Goal: Task Accomplishment & Management: Manage account settings

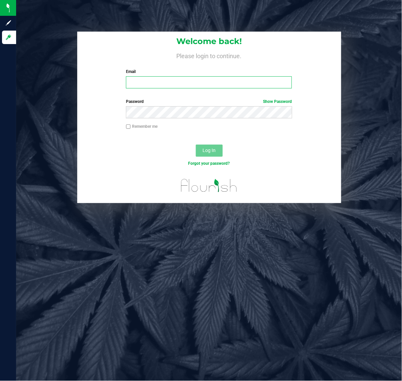
click at [187, 82] on input "Email" at bounding box center [209, 82] width 166 height 12
type input "[EMAIL_ADDRESS][DOMAIN_NAME]"
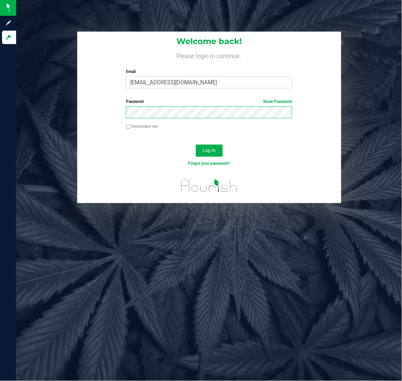
click at [196, 144] on button "Log In" at bounding box center [209, 150] width 27 height 12
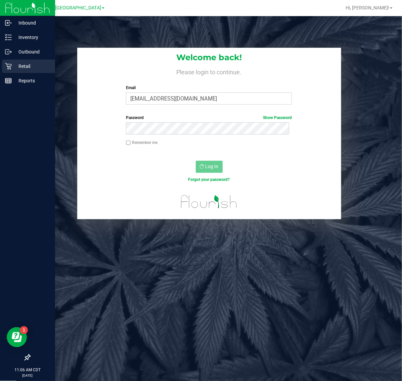
click at [17, 65] on p "Retail" at bounding box center [32, 66] width 40 height 8
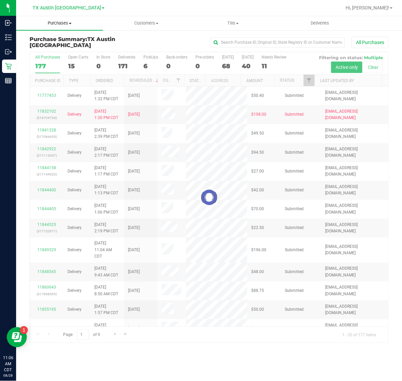
click at [64, 28] on uib-tab-heading "Purchases Summary of purchases Fulfillment All purchases" at bounding box center [59, 23] width 87 height 14
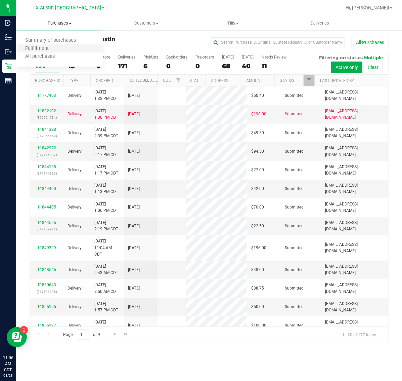
click at [65, 49] on li "Fulfillment" at bounding box center [59, 49] width 87 height 8
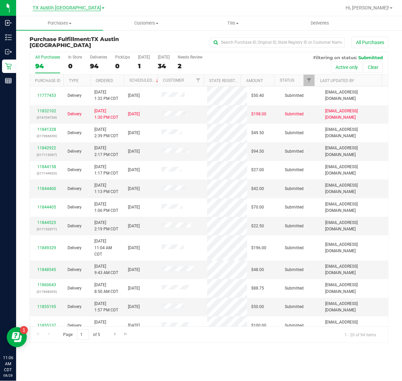
click at [63, 7] on span "TX Austin [GEOGRAPHIC_DATA]" at bounding box center [67, 8] width 69 height 6
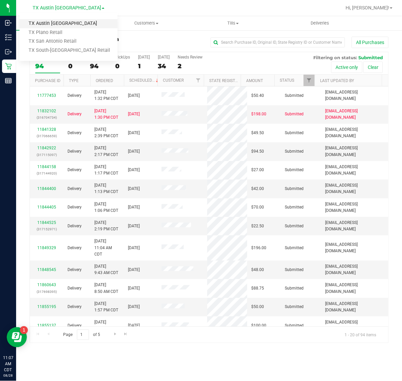
click at [60, 23] on link "TX Austin [GEOGRAPHIC_DATA]" at bounding box center [68, 23] width 98 height 9
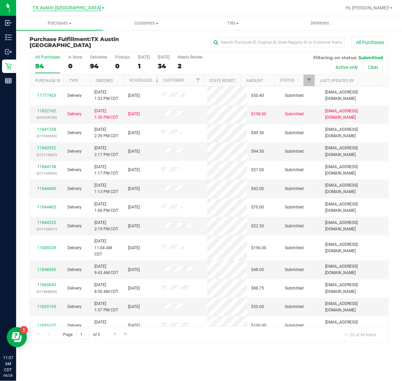
click at [59, 9] on span "TX Austin [GEOGRAPHIC_DATA]" at bounding box center [67, 8] width 69 height 6
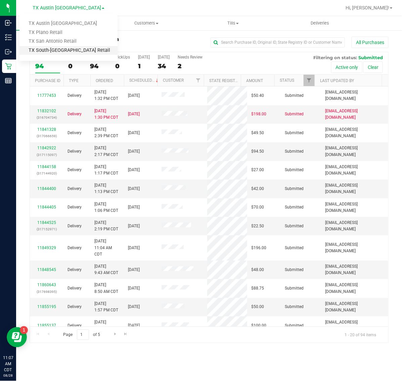
click at [59, 50] on link "TX South-[GEOGRAPHIC_DATA] Retail" at bounding box center [68, 50] width 98 height 9
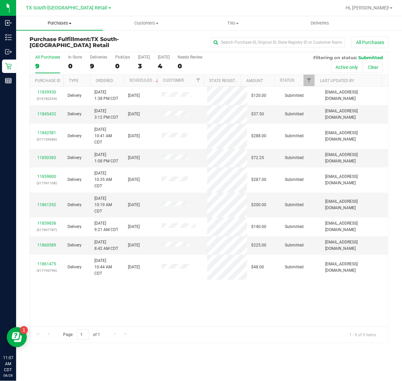
click at [57, 25] on span "Purchases" at bounding box center [59, 23] width 87 height 6
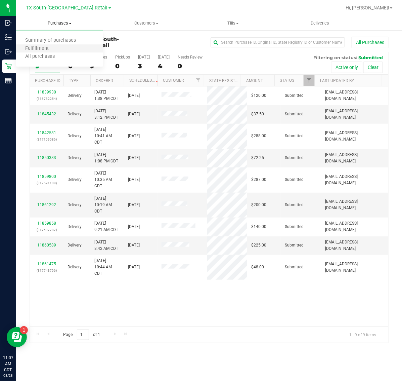
click at [57, 46] on li "Fulfillment" at bounding box center [59, 49] width 87 height 8
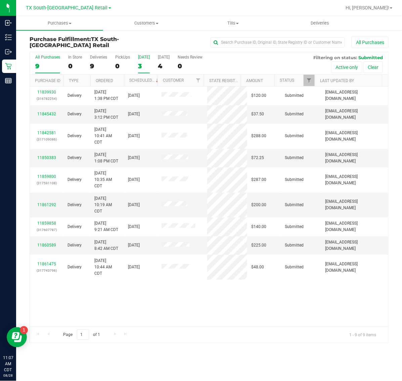
click at [143, 66] on div "3" at bounding box center [144, 66] width 12 height 8
click at [0, 0] on input "[DATE] 3" at bounding box center [0, 0] width 0 height 0
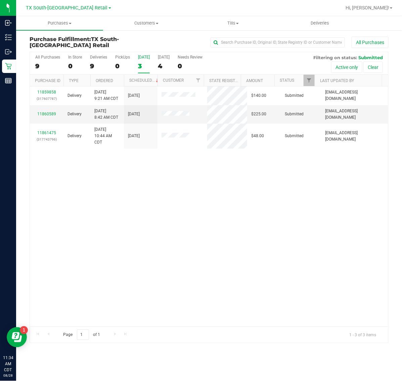
click at [143, 66] on div "3" at bounding box center [144, 66] width 12 height 8
click at [0, 0] on input "[DATE] 3" at bounding box center [0, 0] width 0 height 0
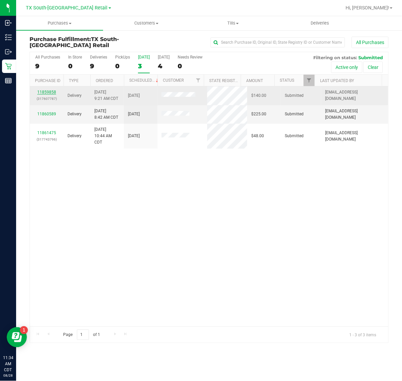
click at [53, 92] on link "11859858" at bounding box center [46, 92] width 19 height 5
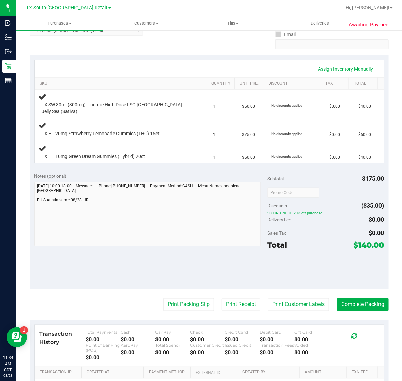
scroll to position [126, 0]
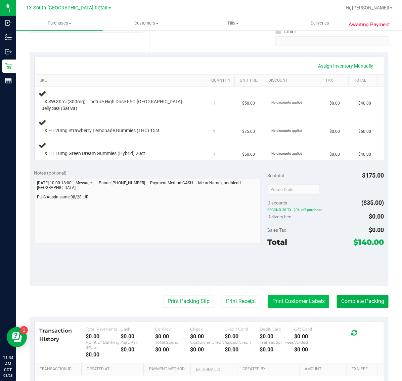
click at [296, 299] on button "Print Customer Labels" at bounding box center [298, 301] width 61 height 13
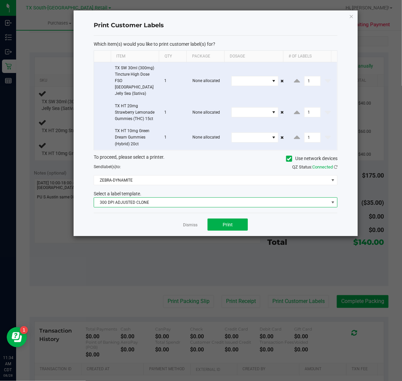
click at [195, 197] on span "300 DPI ADJUSTED CLONE" at bounding box center [211, 201] width 235 height 9
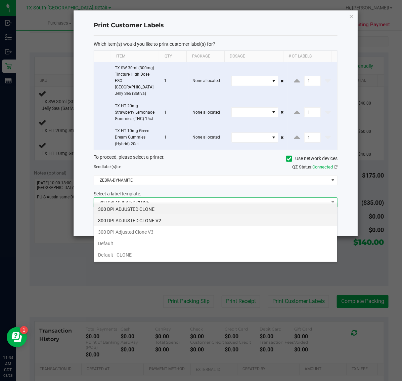
scroll to position [10, 244]
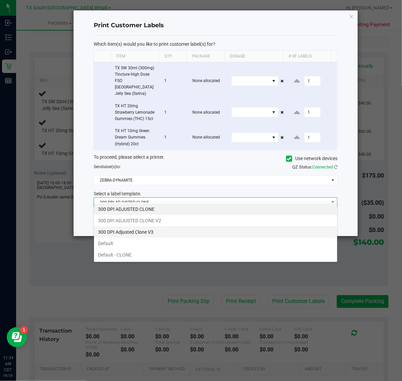
click at [181, 230] on li "300 DPI Adjusted Clone V3" at bounding box center [215, 231] width 243 height 11
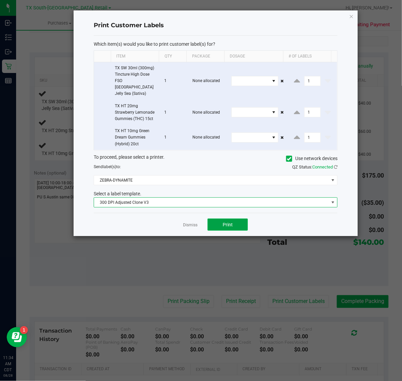
click at [229, 222] on span "Print" at bounding box center [228, 224] width 10 height 5
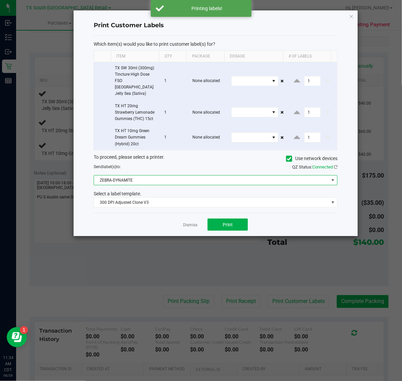
click at [186, 175] on span "ZEBRA-DYNAMITE" at bounding box center [211, 179] width 235 height 9
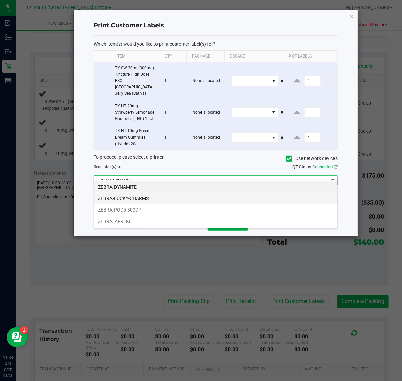
click at [166, 199] on li "ZEBRA-LUCKY-CHARMS" at bounding box center [215, 197] width 243 height 11
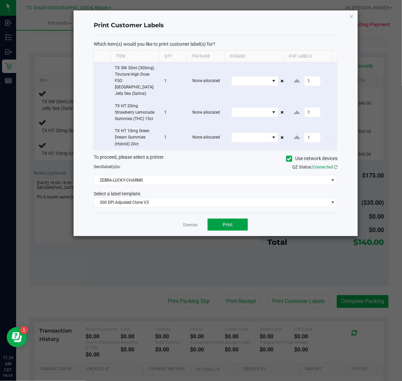
click at [234, 221] on button "Print" at bounding box center [228, 224] width 40 height 12
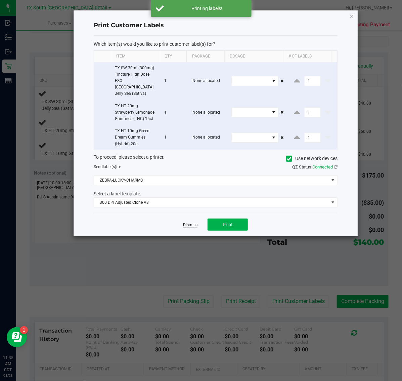
click at [193, 222] on link "Dismiss" at bounding box center [190, 225] width 14 height 6
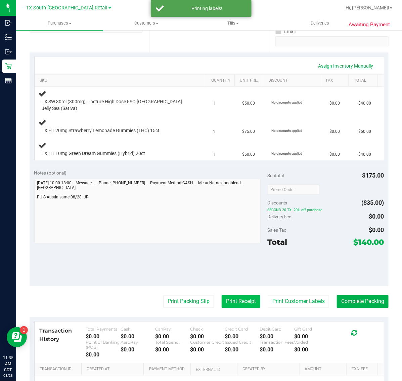
click at [235, 295] on button "Print Receipt" at bounding box center [241, 301] width 39 height 13
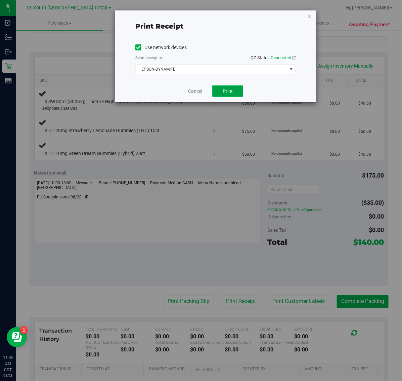
click at [231, 90] on span "Print" at bounding box center [228, 90] width 10 height 5
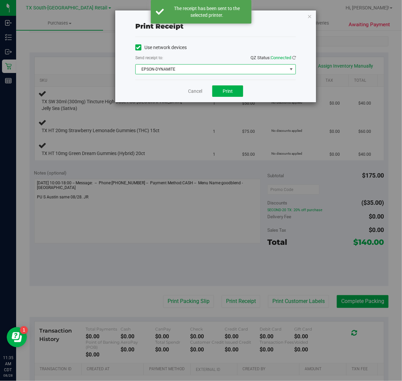
click at [235, 70] on span "EPSON-DYNAMITE" at bounding box center [211, 68] width 151 height 9
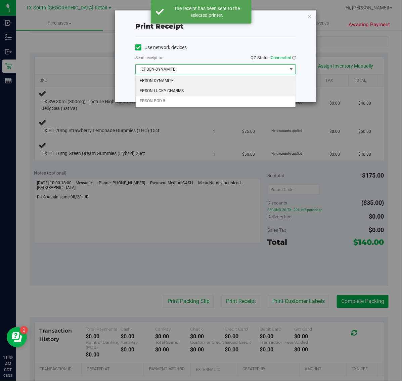
click at [199, 89] on li "EPSON-LUCKY-CHARMS" at bounding box center [216, 91] width 160 height 10
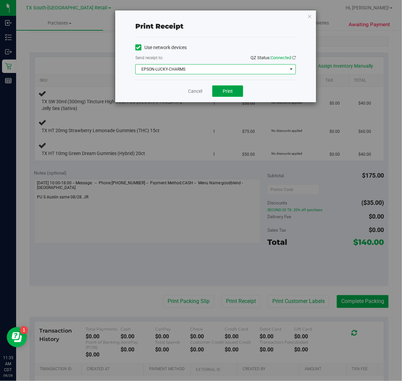
click at [235, 91] on button "Print" at bounding box center [227, 90] width 31 height 11
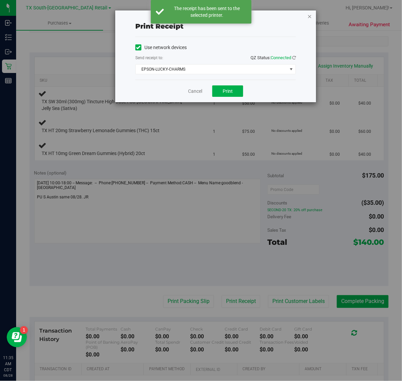
click at [309, 13] on icon "button" at bounding box center [309, 16] width 5 height 8
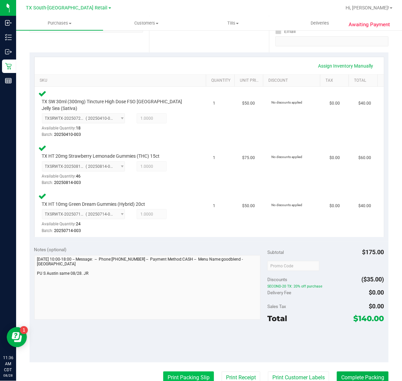
click at [188, 371] on button "Print Packing Slip" at bounding box center [188, 377] width 51 height 13
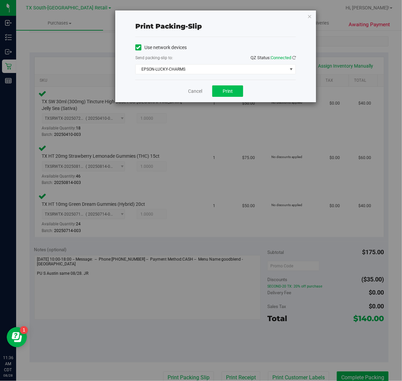
click at [228, 91] on span "Print" at bounding box center [228, 90] width 10 height 5
click at [312, 13] on icon "button" at bounding box center [309, 16] width 5 height 8
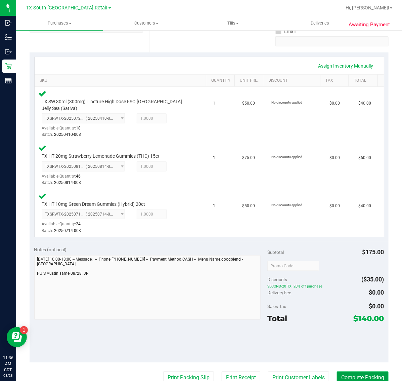
click at [355, 373] on button "Complete Packing" at bounding box center [363, 377] width 52 height 13
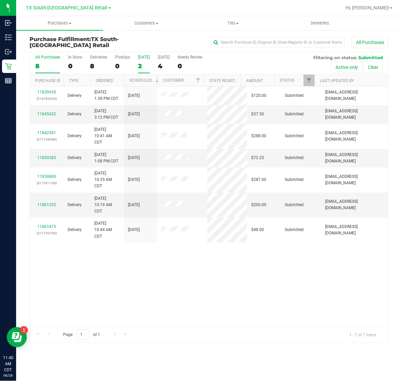
click at [144, 64] on div "2" at bounding box center [144, 66] width 12 height 8
click at [0, 0] on input "[DATE] 2" at bounding box center [0, 0] width 0 height 0
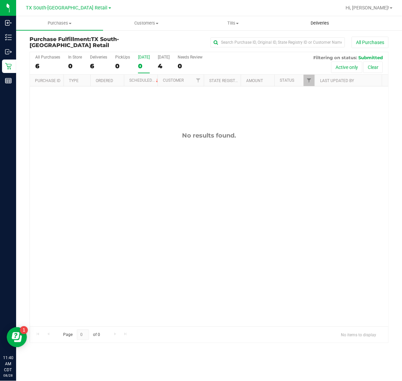
click at [316, 23] on span "Deliveries" at bounding box center [320, 23] width 37 height 6
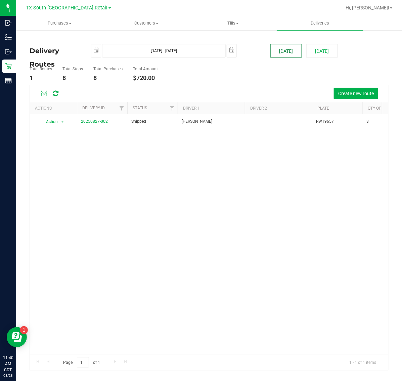
click at [289, 54] on button "[DATE]" at bounding box center [286, 50] width 32 height 13
click at [347, 90] on button "Create new route" at bounding box center [356, 93] width 44 height 11
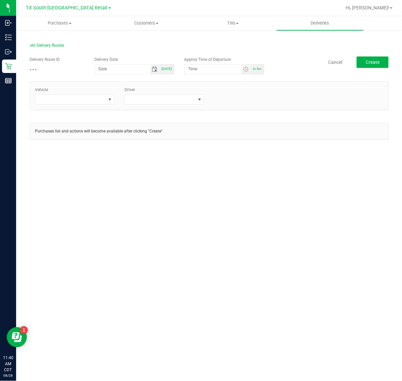
click at [154, 71] on span "Toggle calendar" at bounding box center [154, 69] width 5 height 5
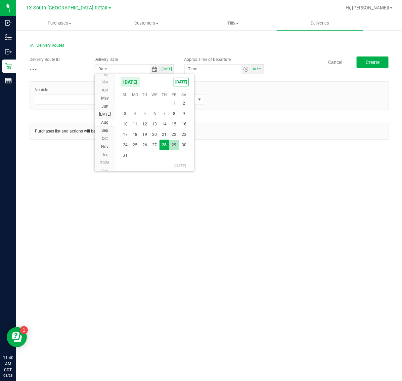
click at [174, 143] on span "29" at bounding box center [174, 145] width 10 height 10
type input "[DATE]"
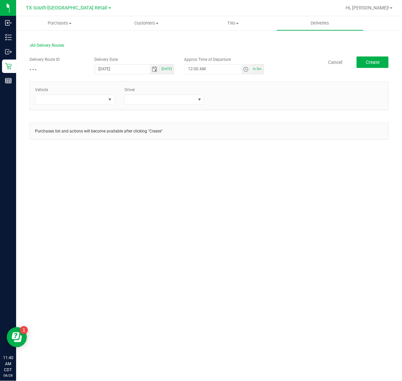
click at [244, 69] on span "Toggle time list" at bounding box center [245, 69] width 5 height 5
click at [193, 144] on li "5" at bounding box center [198, 144] width 16 height 9
click at [238, 143] on span "AM" at bounding box center [241, 144] width 6 height 5
click at [235, 198] on button "Set" at bounding box center [233, 200] width 25 height 15
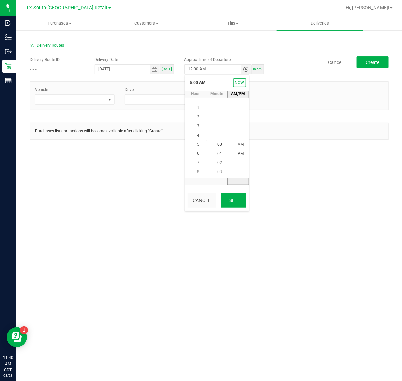
type input "5:00 AM"
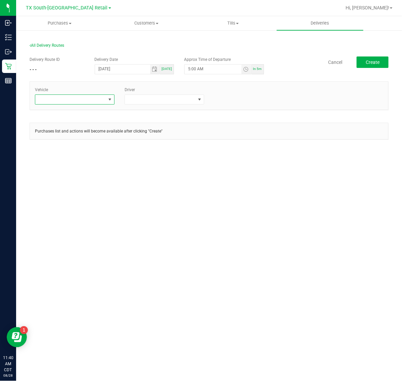
click at [88, 102] on span at bounding box center [70, 99] width 71 height 9
type input "05"
click at [83, 141] on li "TX-TRANSIT-05" at bounding box center [74, 139] width 79 height 11
click at [165, 99] on span at bounding box center [160, 99] width 71 height 9
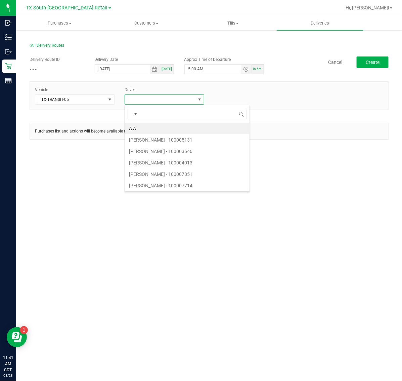
type input "rei"
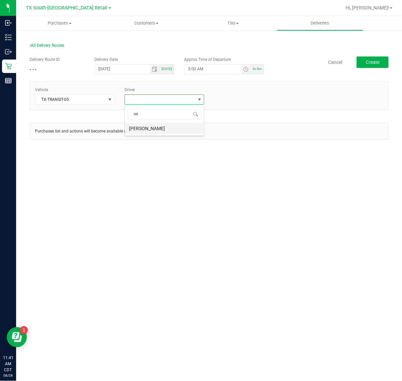
click at [168, 129] on li "[PERSON_NAME]" at bounding box center [164, 128] width 79 height 11
click at [227, 96] on link "+ Add Driver" at bounding box center [225, 97] width 22 height 5
click at [260, 98] on span at bounding box center [250, 99] width 71 height 9
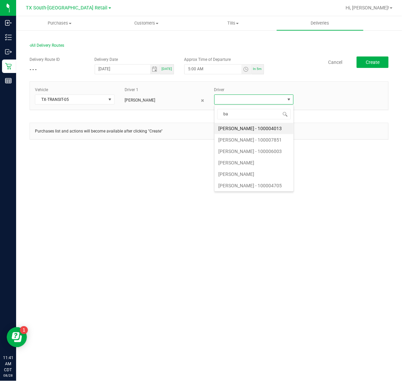
type input "bat"
click at [248, 140] on li "[PERSON_NAME]" at bounding box center [254, 139] width 79 height 11
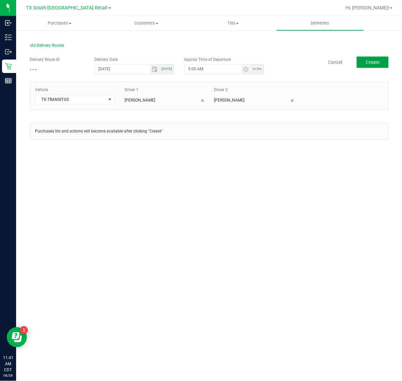
click at [366, 65] on button "Create" at bounding box center [373, 61] width 32 height 11
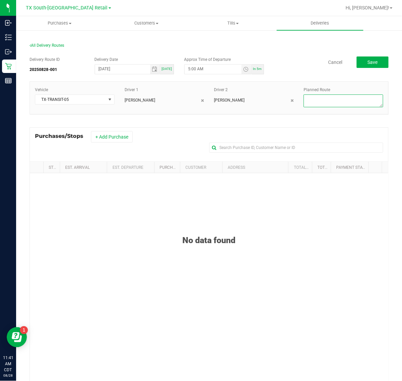
click at [331, 101] on textarea at bounding box center [344, 100] width 80 height 13
type textarea "Same Days"
click at [108, 135] on button "+ Add Purchase" at bounding box center [112, 136] width 42 height 11
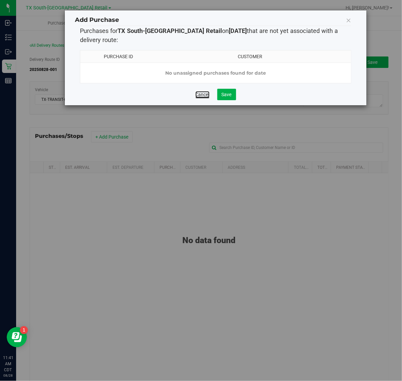
click at [195, 98] on link "Cancel" at bounding box center [202, 94] width 14 height 7
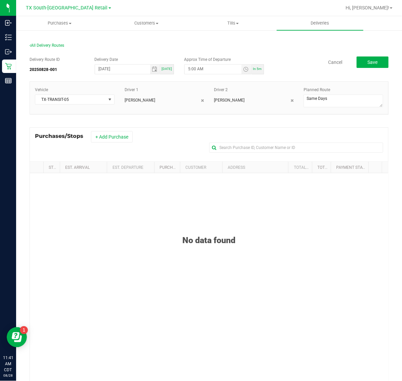
click at [169, 71] on span "[DATE]" at bounding box center [167, 69] width 10 height 4
type input "[DATE]"
click at [125, 141] on button "+ Add Purchase" at bounding box center [112, 136] width 42 height 11
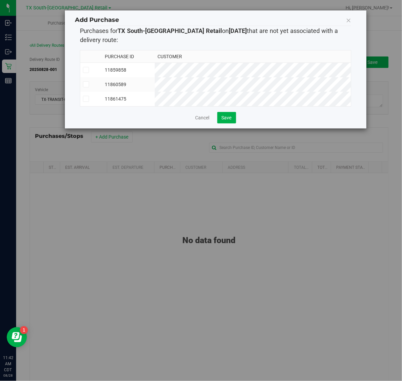
click at [155, 72] on td "11859858" at bounding box center [128, 69] width 53 height 15
click at [155, 89] on td "11860589" at bounding box center [128, 84] width 53 height 14
drag, startPoint x: 170, startPoint y: 98, endPoint x: 178, endPoint y: 101, distance: 8.5
click at [155, 98] on td "11861475" at bounding box center [128, 99] width 53 height 14
click at [222, 120] on span "Save" at bounding box center [227, 117] width 10 height 5
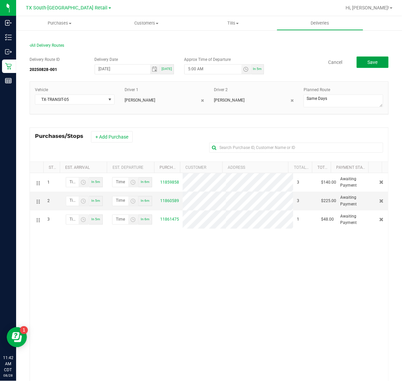
click at [372, 59] on button "Save" at bounding box center [373, 61] width 32 height 11
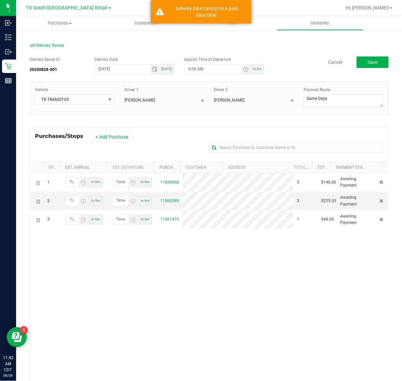
click at [254, 69] on span "In 5m" at bounding box center [257, 69] width 9 height 4
type input "11:47 AM"
click at [367, 63] on span "Save" at bounding box center [372, 61] width 10 height 5
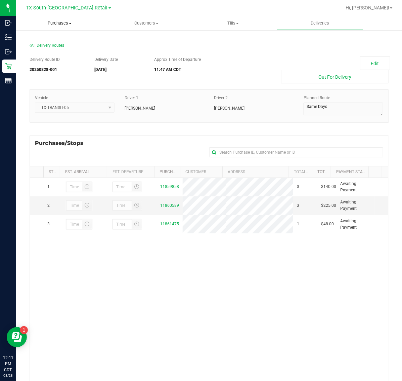
click at [56, 23] on span "Purchases" at bounding box center [59, 23] width 87 height 6
click at [59, 48] on li "Fulfillment" at bounding box center [59, 49] width 87 height 8
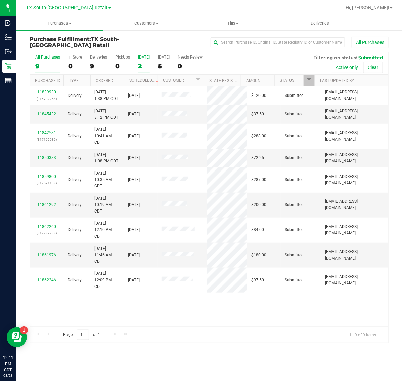
click at [147, 64] on div "2" at bounding box center [144, 66] width 12 height 8
click at [0, 0] on input "[DATE] 2" at bounding box center [0, 0] width 0 height 0
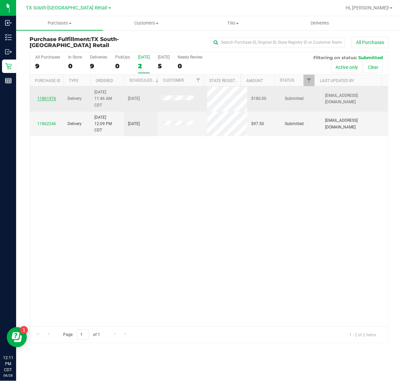
click at [46, 98] on link "11861976" at bounding box center [46, 98] width 19 height 5
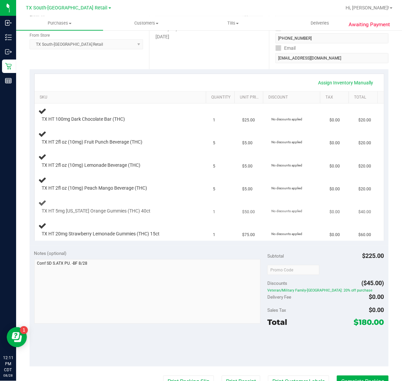
scroll to position [168, 0]
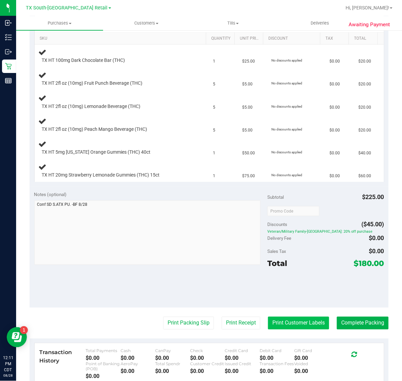
click at [302, 326] on button "Print Customer Labels" at bounding box center [298, 322] width 61 height 13
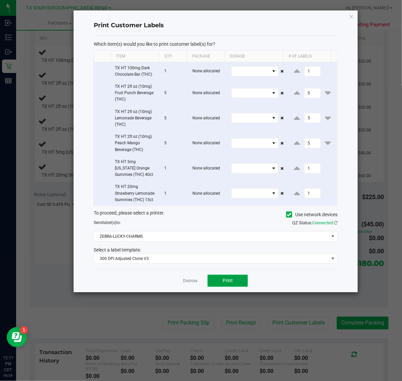
click at [232, 281] on span "Print" at bounding box center [228, 279] width 10 height 5
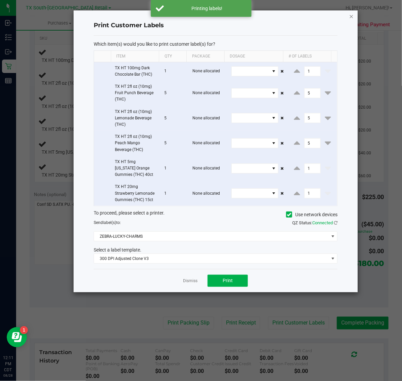
click at [351, 15] on icon "button" at bounding box center [351, 16] width 5 height 8
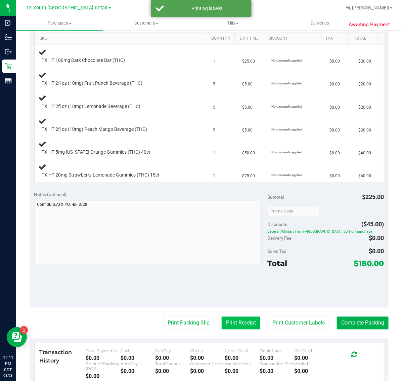
click at [234, 325] on button "Print Receipt" at bounding box center [241, 322] width 39 height 13
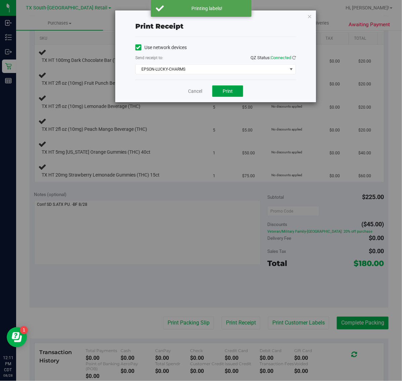
click at [234, 93] on button "Print" at bounding box center [227, 90] width 31 height 11
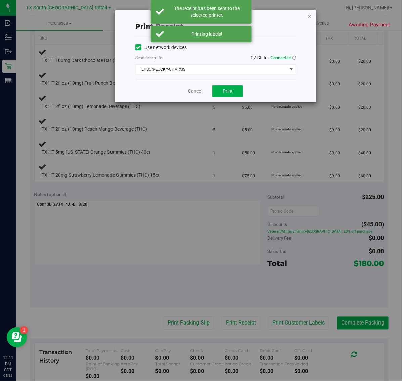
click at [309, 13] on icon "button" at bounding box center [309, 16] width 5 height 8
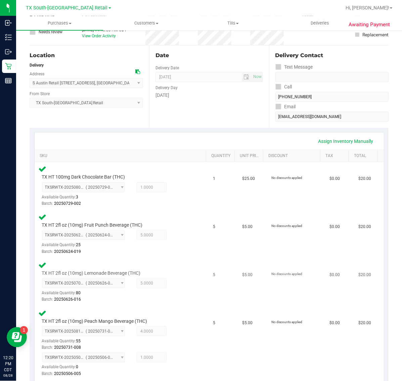
scroll to position [0, 0]
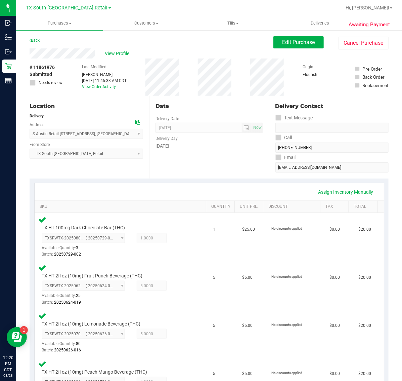
click at [50, 66] on span "# 11861976" at bounding box center [42, 67] width 25 height 7
copy span "11861976"
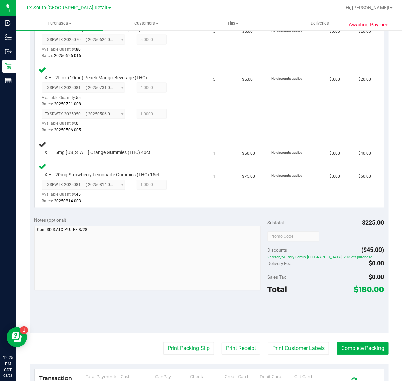
scroll to position [168, 0]
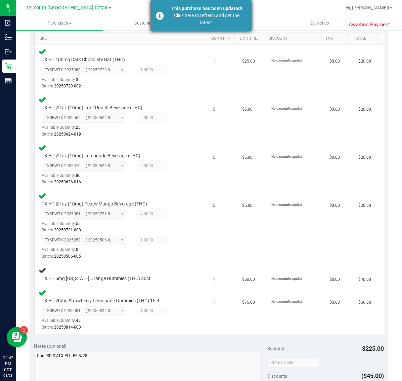
click at [184, 5] on div "This purchase has been updated!" at bounding box center [207, 8] width 79 height 7
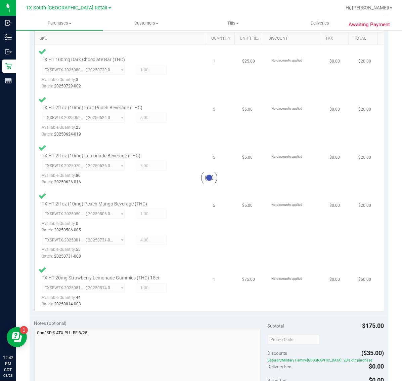
type textarea "Conf SD S.ATX PU. -BF 8/28 [US_STATE] Orange 0:1 oos. LVM. AL 8/28"
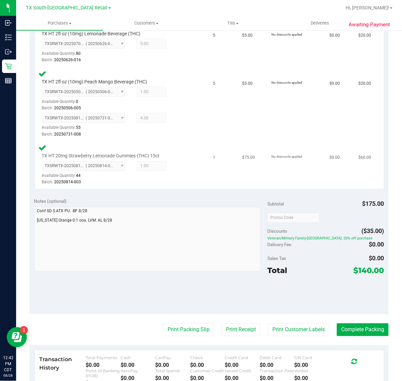
scroll to position [336, 0]
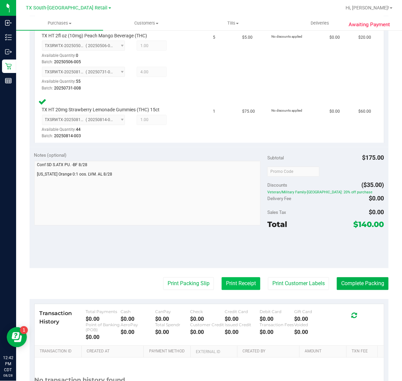
click at [232, 284] on button "Print Receipt" at bounding box center [241, 283] width 39 height 13
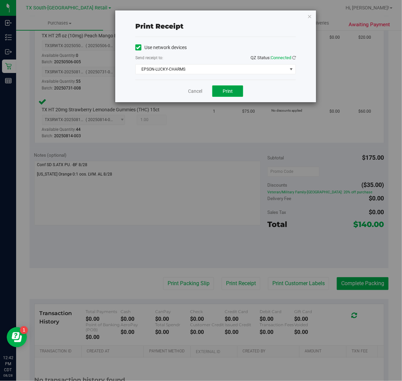
click at [228, 88] on button "Print" at bounding box center [227, 90] width 31 height 11
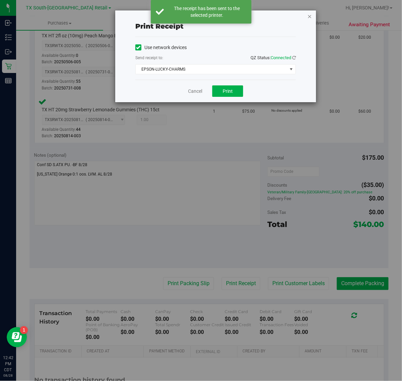
click at [309, 15] on icon "button" at bounding box center [309, 16] width 5 height 8
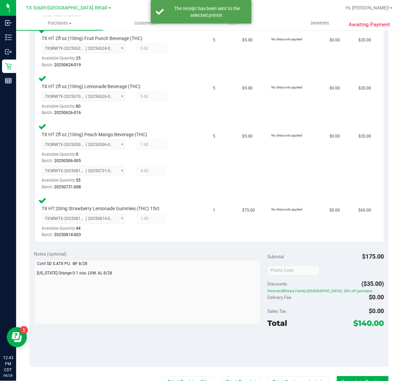
scroll to position [294, 0]
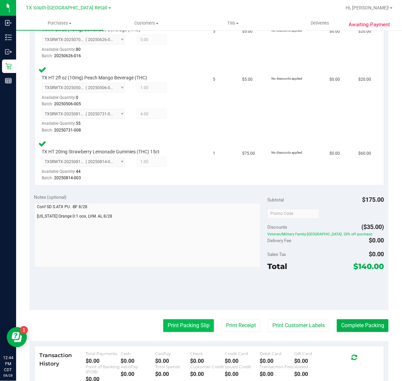
click at [173, 328] on button "Print Packing Slip" at bounding box center [188, 325] width 51 height 13
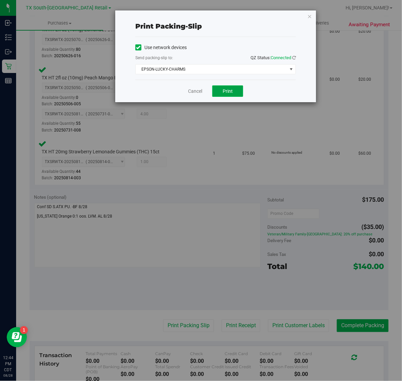
click at [217, 88] on button "Print" at bounding box center [227, 90] width 31 height 11
click at [311, 14] on icon "button" at bounding box center [309, 16] width 5 height 8
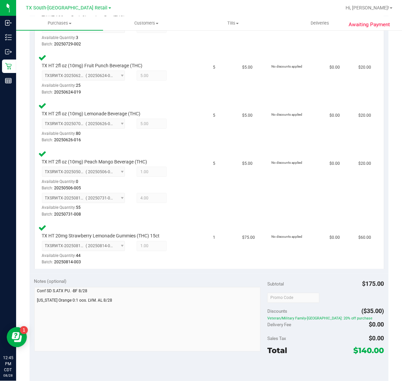
scroll to position [336, 0]
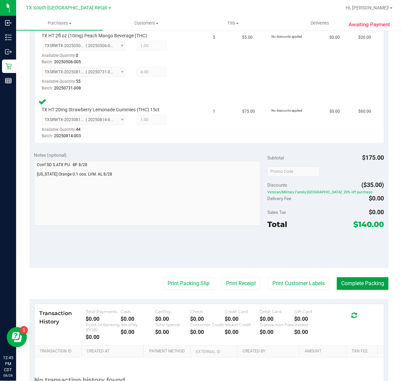
click at [347, 281] on button "Complete Packing" at bounding box center [363, 283] width 52 height 13
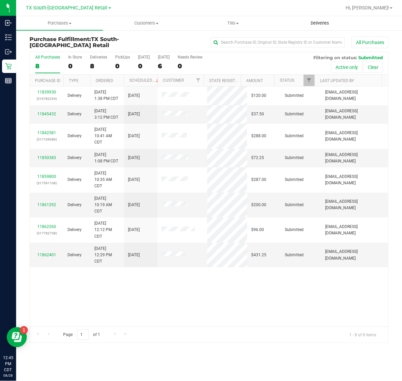
click at [312, 23] on span "Deliveries" at bounding box center [320, 23] width 37 height 6
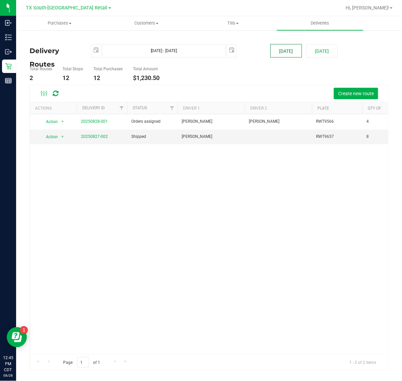
click at [286, 50] on button "[DATE]" at bounding box center [286, 50] width 32 height 13
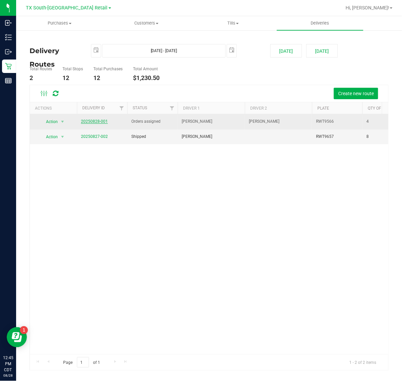
click at [90, 122] on link "20250828-001" at bounding box center [94, 121] width 27 height 5
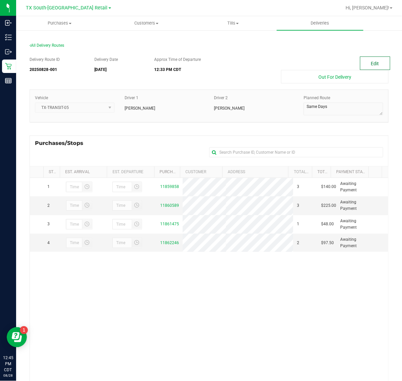
click at [374, 63] on button "Edit" at bounding box center [375, 62] width 30 height 13
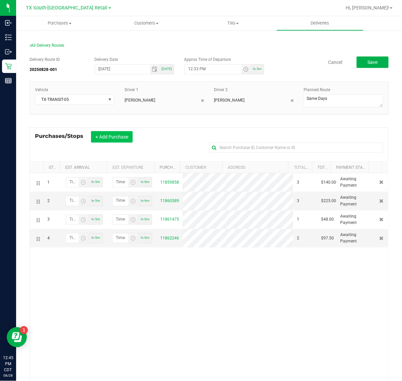
click at [125, 132] on button "+ Add Purchase" at bounding box center [112, 136] width 42 height 11
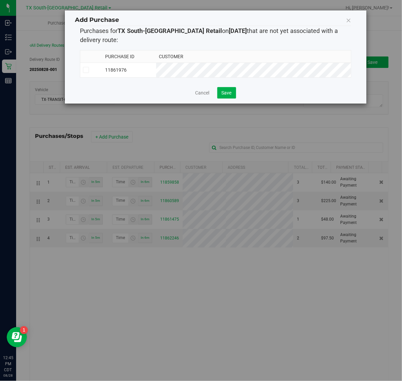
click at [156, 66] on td "11861976" at bounding box center [129, 69] width 53 height 15
click at [225, 94] on span "Save" at bounding box center [227, 92] width 10 height 5
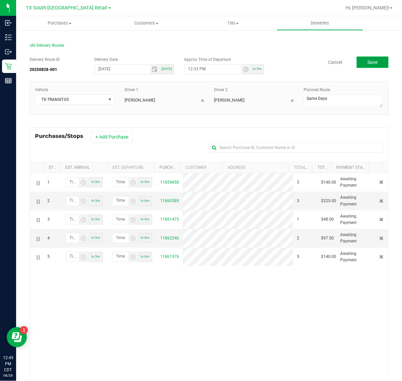
click at [368, 62] on span "Save" at bounding box center [372, 61] width 10 height 5
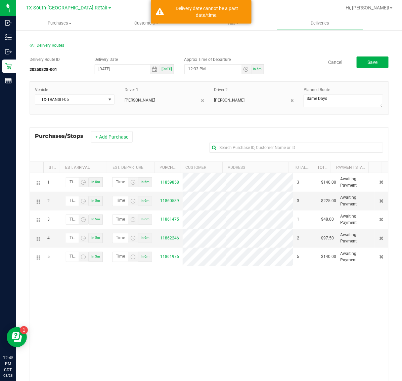
click at [253, 70] on span "In 5m" at bounding box center [257, 69] width 9 height 4
type input "12:50 PM"
click at [360, 61] on button "Save" at bounding box center [373, 61] width 32 height 11
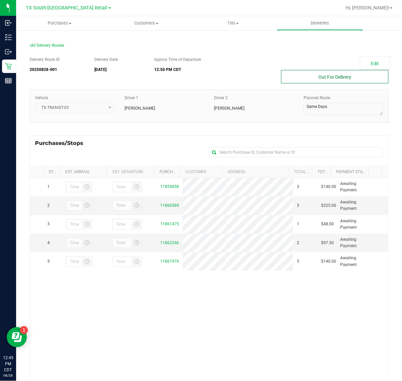
click at [344, 74] on button "Out For Delivery" at bounding box center [334, 76] width 107 height 13
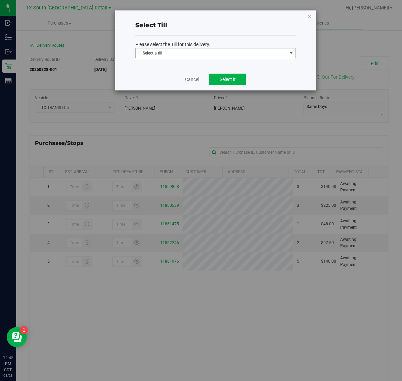
click at [204, 53] on span "Select a till" at bounding box center [211, 52] width 151 height 9
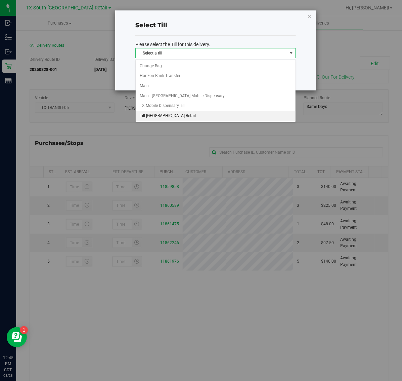
click at [192, 115] on li "Till-[GEOGRAPHIC_DATA] Retail" at bounding box center [216, 116] width 160 height 10
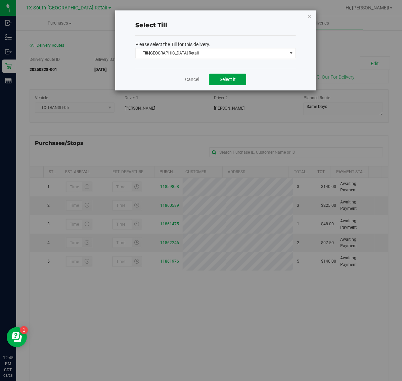
click at [218, 81] on button "Select it" at bounding box center [227, 79] width 37 height 11
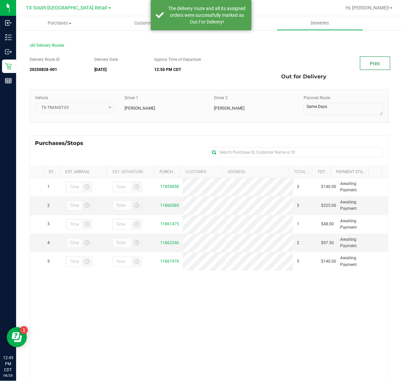
click at [361, 63] on link "Print" at bounding box center [375, 62] width 30 height 13
